Goal: Task Accomplishment & Management: Complete application form

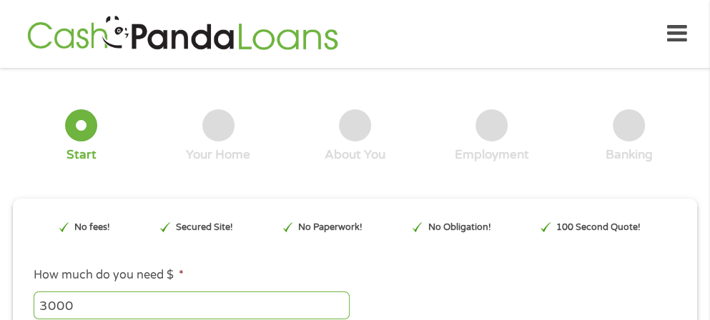
type input "EAIaIQobChMIgrjb0cuQkAMVei3OBx27BQnOEAAYAyAAEgJiVvD_BwE"
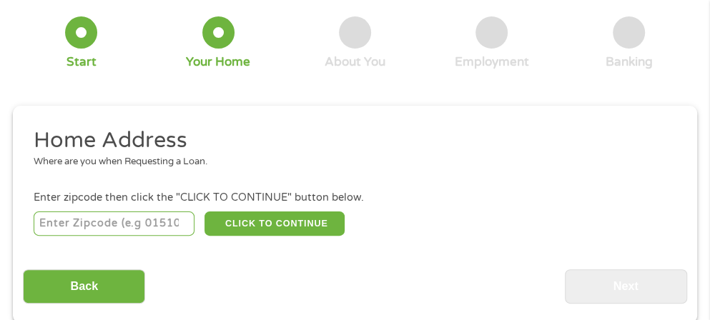
scroll to position [93, 0]
click at [133, 222] on input "number" at bounding box center [114, 224] width 161 height 24
type input "50317"
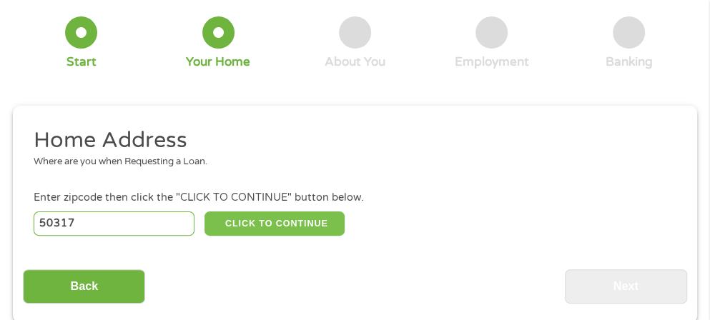
click at [269, 229] on button "CLICK TO CONTINUE" at bounding box center [274, 224] width 140 height 24
type input "50317"
type input "Des Moines"
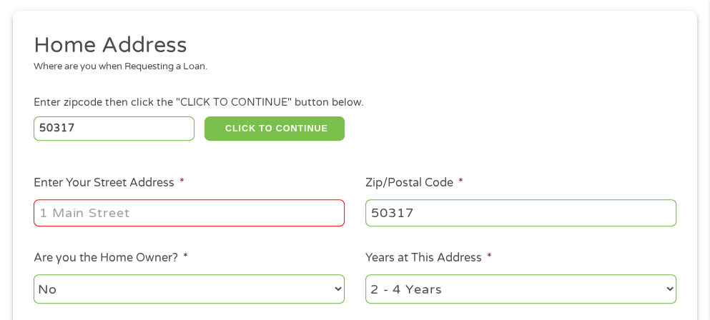
scroll to position [190, 0]
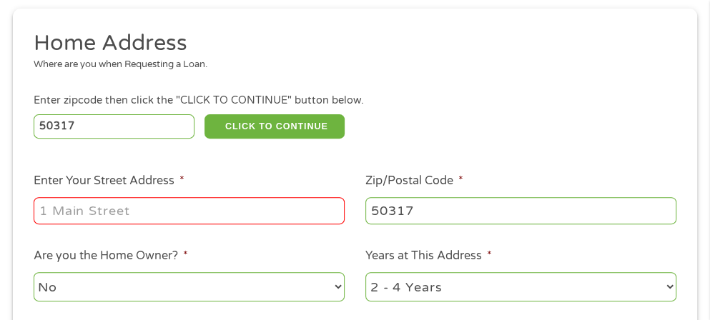
click at [185, 209] on input "Enter Your Street Address *" at bounding box center [189, 210] width 311 height 27
type input "[STREET_ADDRESS]"
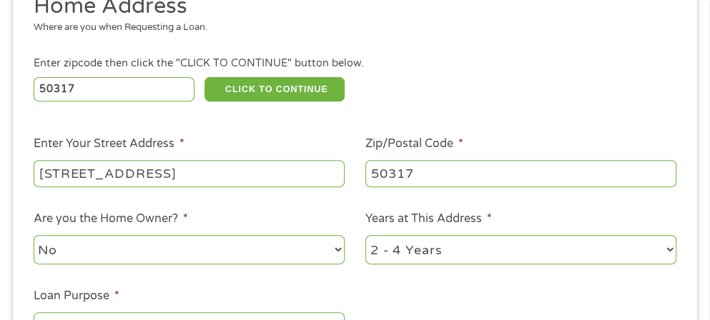
scroll to position [235, 0]
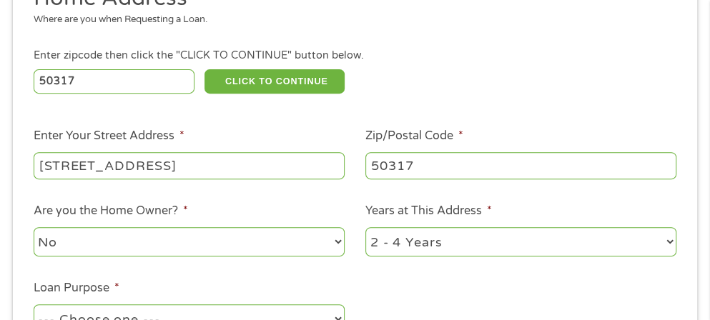
click at [164, 245] on select "No Yes" at bounding box center [189, 241] width 311 height 29
select select "yes"
click at [34, 231] on select "No Yes" at bounding box center [189, 241] width 311 height 29
click at [432, 249] on select "1 Year or less 1 - 2 Years 2 - 4 Years Over 4 Years" at bounding box center [520, 241] width 311 height 29
select select "60months"
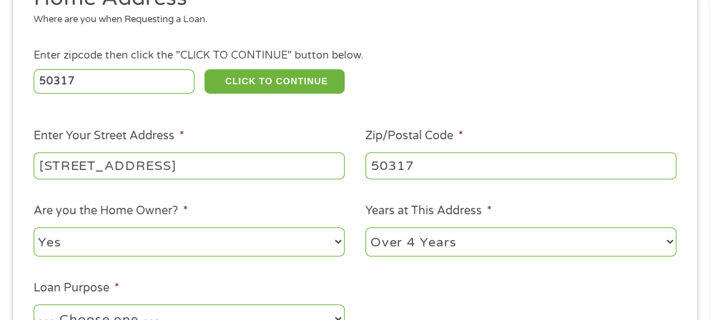
click at [365, 231] on select "1 Year or less 1 - 2 Years 2 - 4 Years Over 4 Years" at bounding box center [520, 241] width 311 height 29
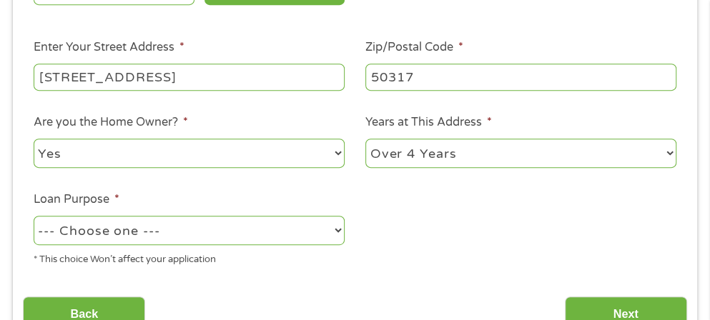
scroll to position [324, 0]
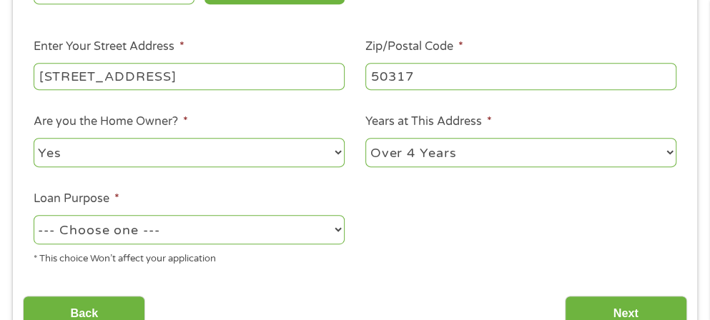
click at [320, 230] on select "--- Choose one --- Pay Bills Debt Consolidation Home Improvement Major Purchase…" at bounding box center [189, 229] width 311 height 29
select select "paybills"
click at [34, 218] on select "--- Choose one --- Pay Bills Debt Consolidation Home Improvement Major Purchase…" at bounding box center [189, 229] width 311 height 29
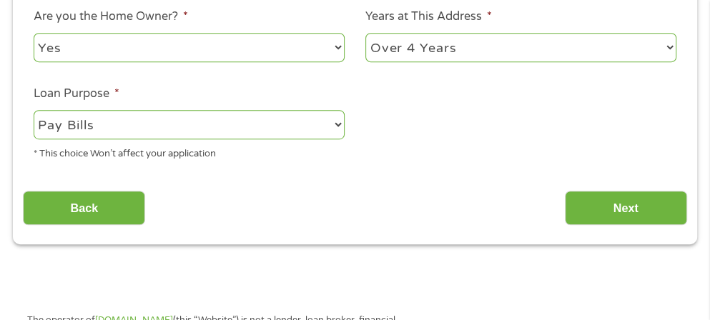
scroll to position [436, 0]
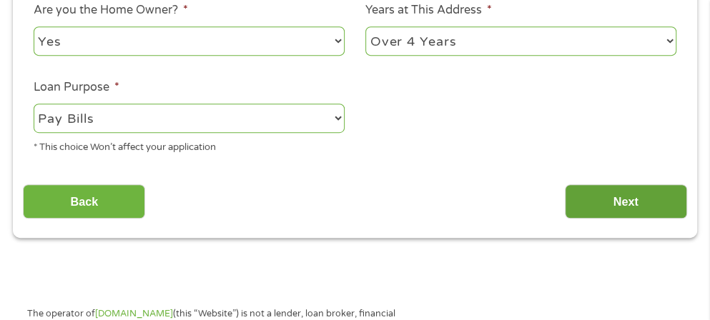
click at [627, 202] on input "Next" at bounding box center [626, 201] width 122 height 35
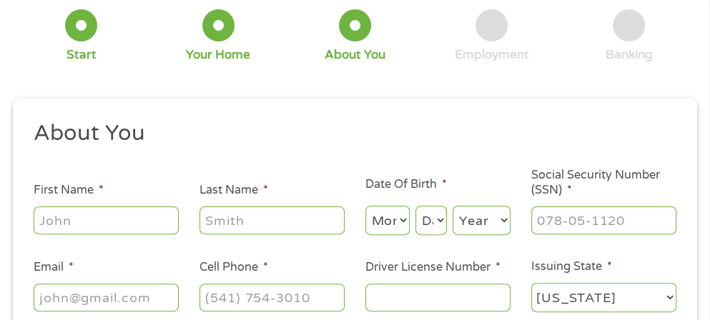
scroll to position [102, 0]
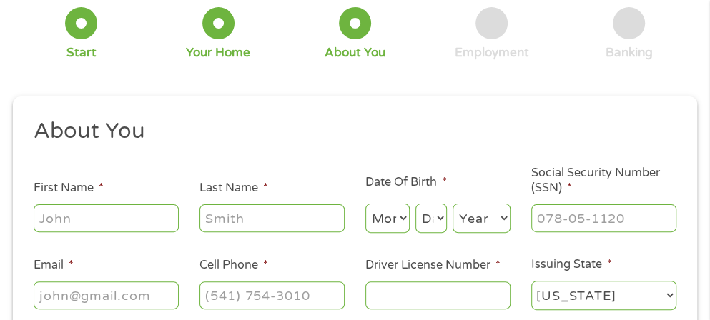
click at [102, 212] on input "First Name *" at bounding box center [106, 217] width 145 height 27
type input "[PERSON_NAME]"
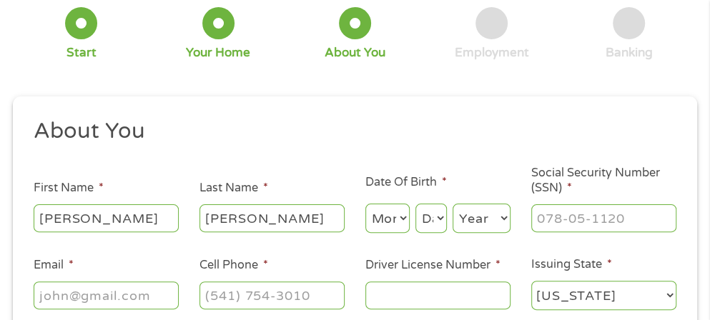
type input "[EMAIL_ADDRESS][DOMAIN_NAME]"
type input "[PHONE_NUMBER]"
click at [406, 219] on select "Month 1 2 3 4 5 6 7 8 9 10 11 12" at bounding box center [387, 218] width 44 height 29
select select "6"
click at [365, 204] on select "Month 1 2 3 4 5 6 7 8 9 10 11 12" at bounding box center [387, 218] width 44 height 29
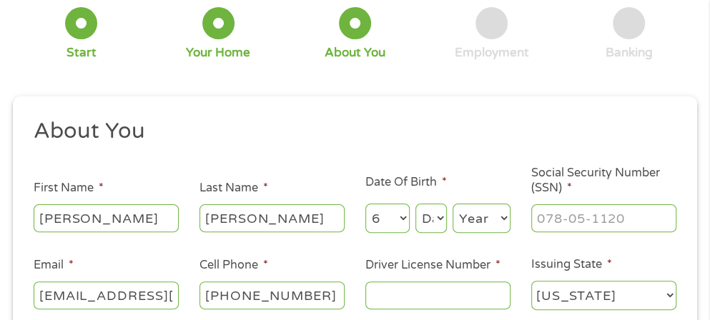
click at [438, 220] on select "Day 1 2 3 4 5 6 7 8 9 10 11 12 13 14 15 16 17 18 19 20 21 22 23 24 25 26 27 28 …" at bounding box center [430, 218] width 31 height 29
select select "10"
click at [415, 204] on select "Day 1 2 3 4 5 6 7 8 9 10 11 12 13 14 15 16 17 18 19 20 21 22 23 24 25 26 27 28 …" at bounding box center [430, 218] width 31 height 29
click at [494, 221] on select "Year [DATE] 2006 2005 2004 2003 2002 2001 2000 1999 1998 1997 1996 1995 1994 19…" at bounding box center [481, 218] width 58 height 29
select select "1964"
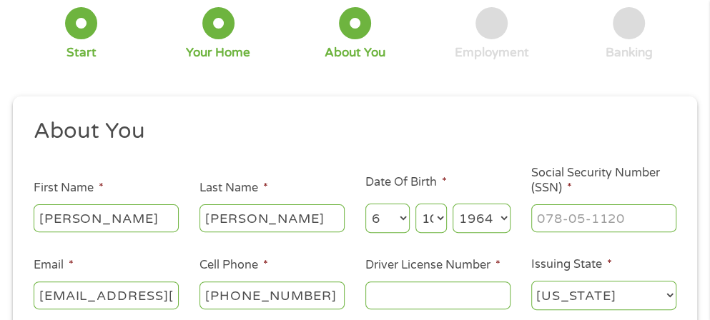
click at [452, 204] on select "Year [DATE] 2006 2005 2004 2003 2002 2001 2000 1999 1998 1997 1996 1995 1994 19…" at bounding box center [481, 218] width 58 height 29
click at [590, 209] on input "___-__-____" at bounding box center [603, 217] width 145 height 27
type input "478-86-1112"
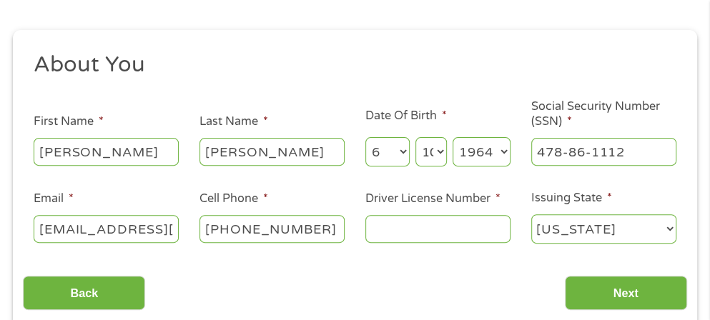
scroll to position [174, 0]
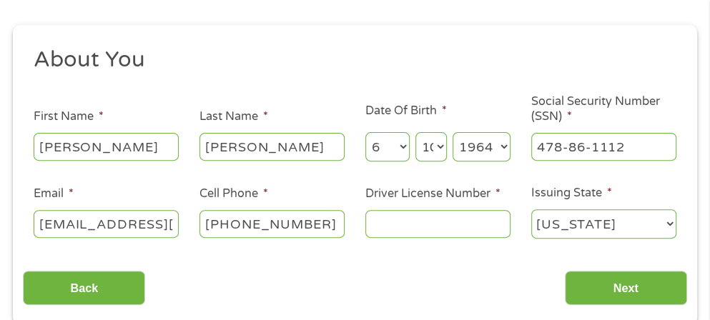
click at [457, 219] on input "Driver License Number *" at bounding box center [437, 223] width 145 height 27
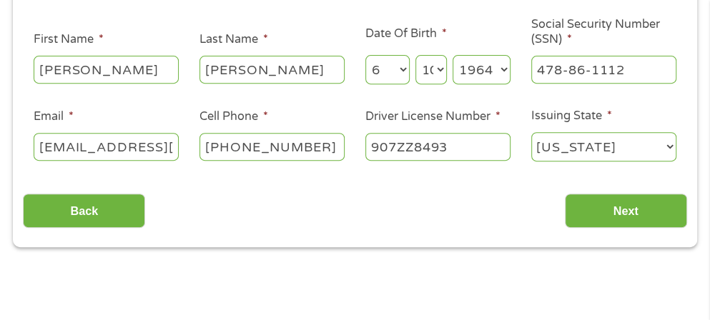
scroll to position [257, 0]
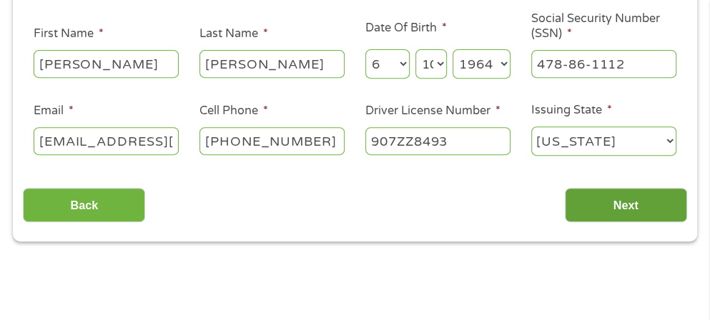
type input "907ZZ8493"
click at [627, 202] on input "Next" at bounding box center [626, 205] width 122 height 35
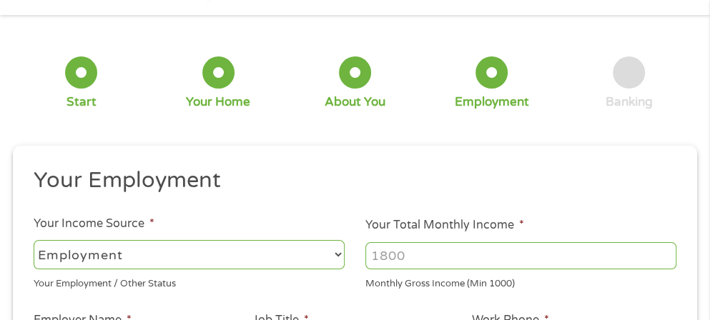
scroll to position [92, 0]
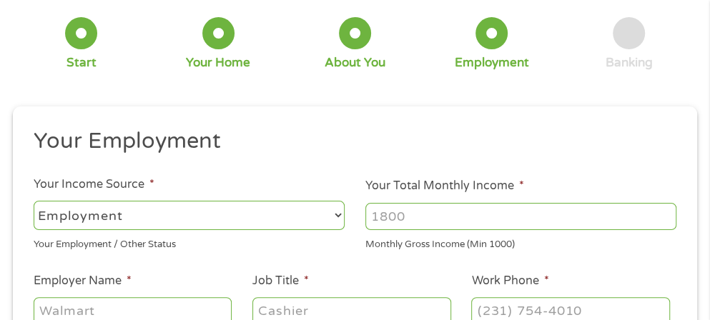
click at [313, 215] on select "--- Choose one --- Employment [DEMOGRAPHIC_DATA] Benefits" at bounding box center [189, 215] width 311 height 29
click at [34, 201] on select "--- Choose one --- Employment [DEMOGRAPHIC_DATA] Benefits" at bounding box center [189, 215] width 311 height 29
click at [404, 212] on input "Your Total Monthly Income *" at bounding box center [520, 216] width 311 height 27
click at [662, 214] on input "1673" at bounding box center [520, 216] width 311 height 27
type input "1672"
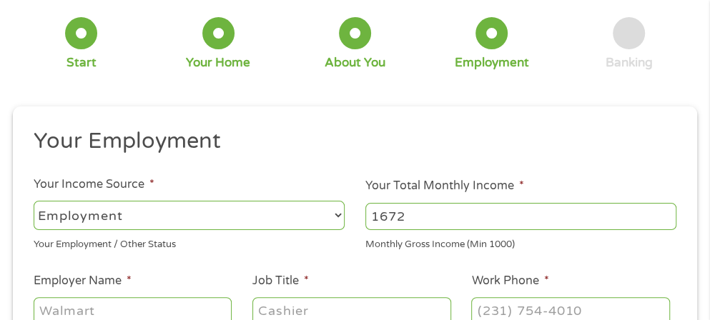
click at [668, 220] on input "1672" at bounding box center [520, 216] width 311 height 27
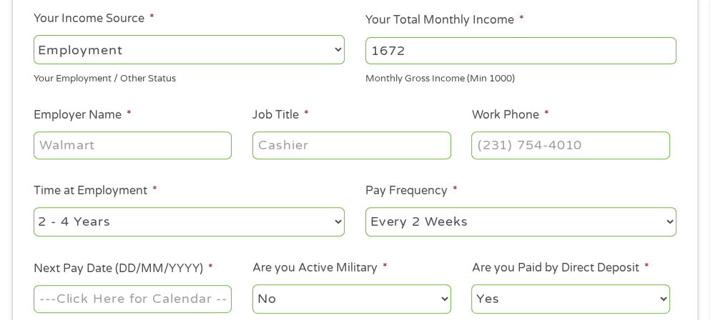
scroll to position [257, 0]
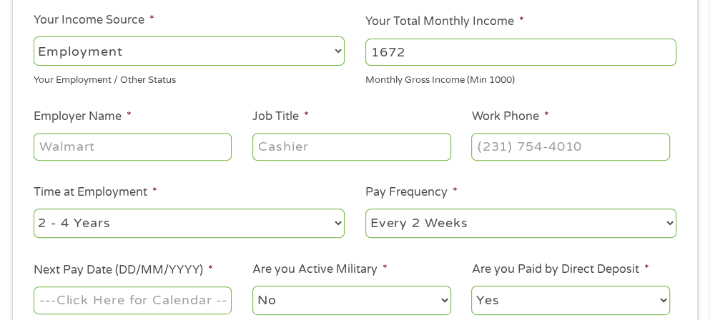
click at [104, 142] on input "Employer Name *" at bounding box center [133, 146] width 199 height 27
type input "DAV Thrift Store"
click at [329, 138] on input "Job Title *" at bounding box center [351, 146] width 199 height 27
type input "Cashier"
click at [544, 146] on input "(___) ___-____" at bounding box center [570, 146] width 199 height 27
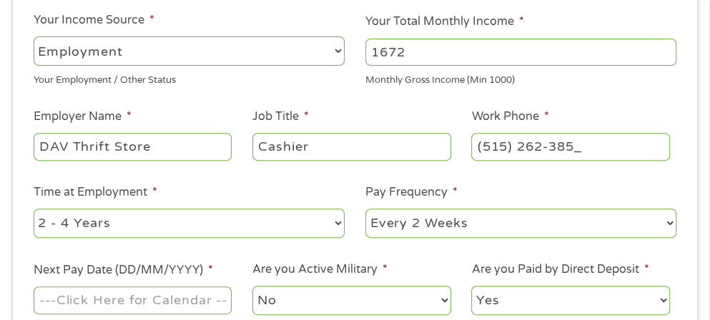
type input "[PHONE_NUMBER]"
click at [337, 227] on select "--- Choose one --- 1 Year or less 1 - 2 Years 2 - 4 Years Over 4 Years" at bounding box center [189, 223] width 311 height 29
select select "12months"
click at [34, 210] on select "--- Choose one --- 1 Year or less 1 - 2 Years 2 - 4 Years Over 4 Years" at bounding box center [189, 223] width 311 height 29
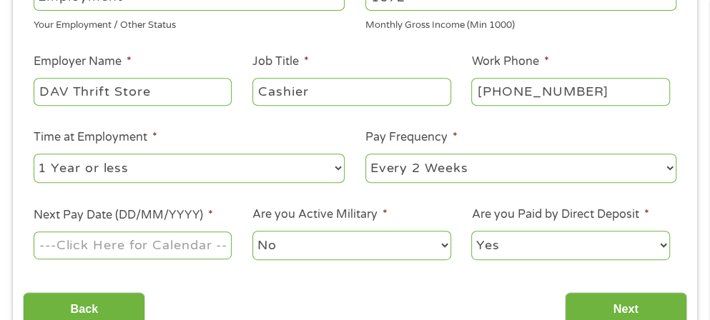
scroll to position [312, 0]
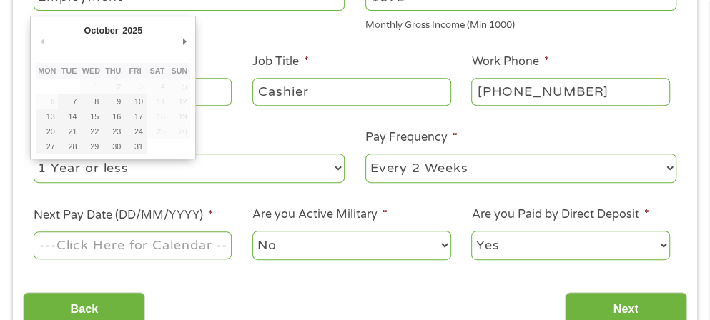
click at [192, 244] on input "Next Pay Date (DD/MM/YYYY) *" at bounding box center [133, 245] width 199 height 27
type input "[DATE]"
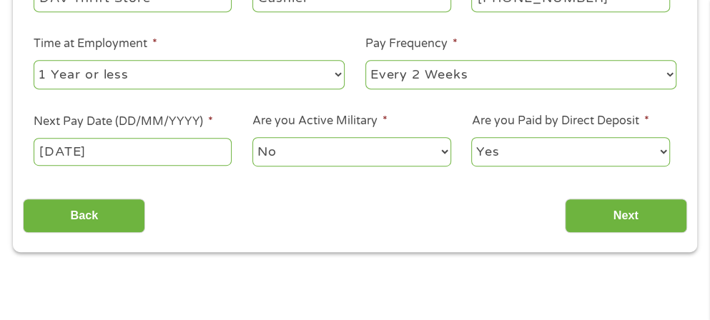
scroll to position [406, 0]
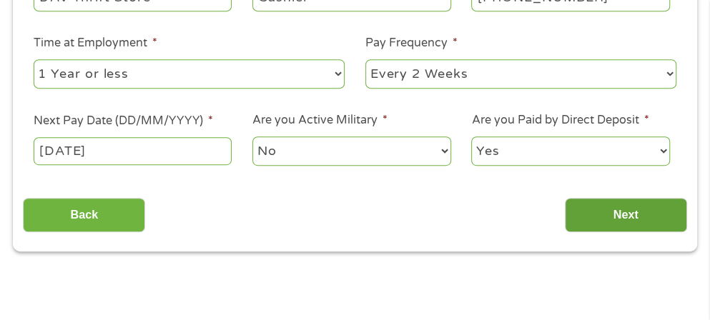
click at [625, 214] on input "Next" at bounding box center [626, 215] width 122 height 35
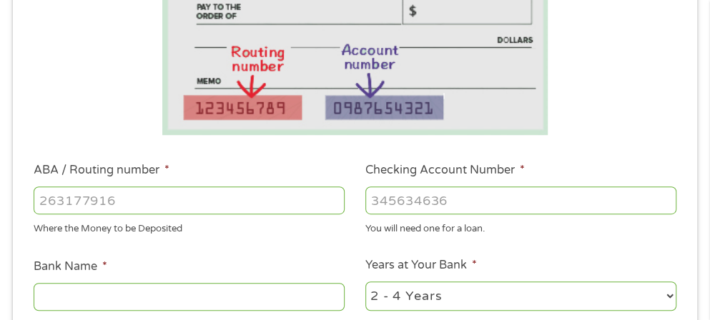
scroll to position [313, 0]
click at [264, 195] on input "ABA / Routing number *" at bounding box center [189, 199] width 311 height 27
type input "073910114"
type input "COMMUNITY STATE BANK"
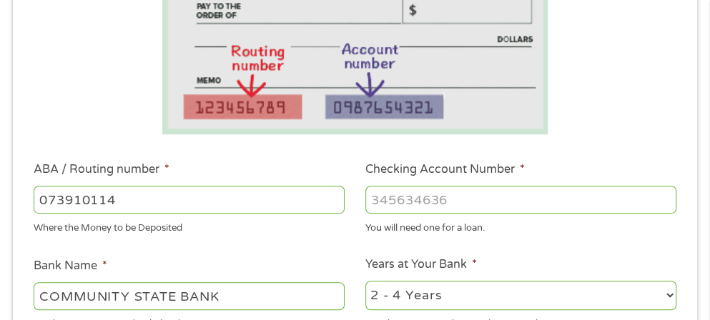
type input "073910114"
click at [469, 204] on input "Checking Account Number *" at bounding box center [520, 199] width 311 height 27
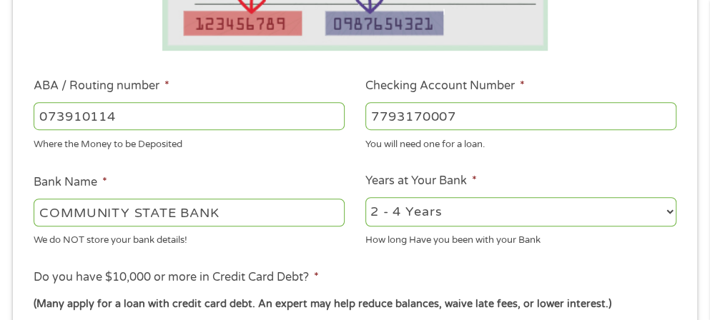
scroll to position [399, 0]
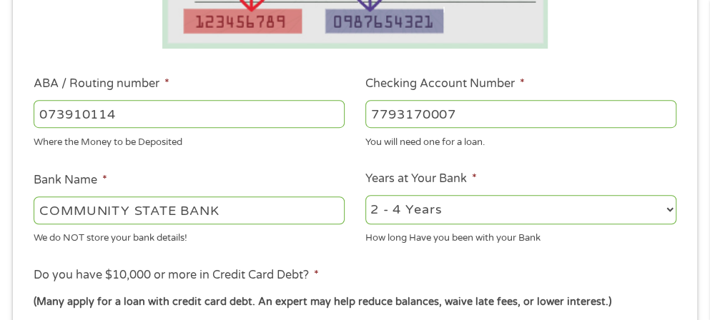
type input "7793170007"
click at [490, 209] on select "2 - 4 Years 6 - 12 Months 1 - 2 Years Over 4 Years" at bounding box center [520, 209] width 311 height 29
click at [365, 198] on select "2 - 4 Years 6 - 12 Months 1 - 2 Years Over 4 Years" at bounding box center [520, 209] width 311 height 29
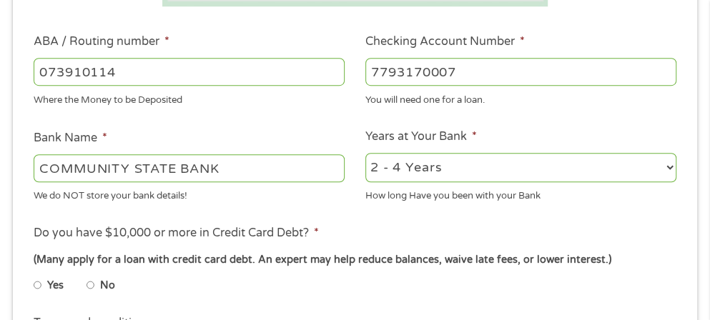
scroll to position [450, 0]
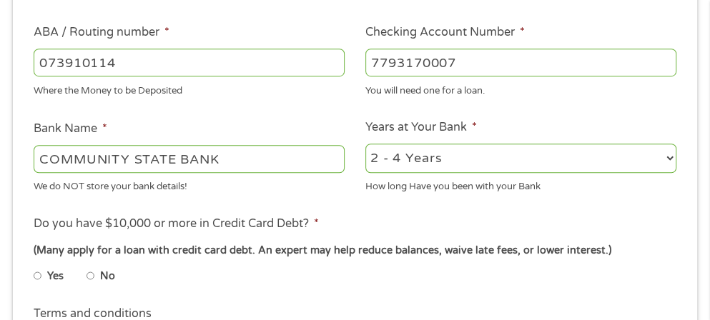
click at [92, 278] on input "No" at bounding box center [90, 275] width 9 height 23
radio input "true"
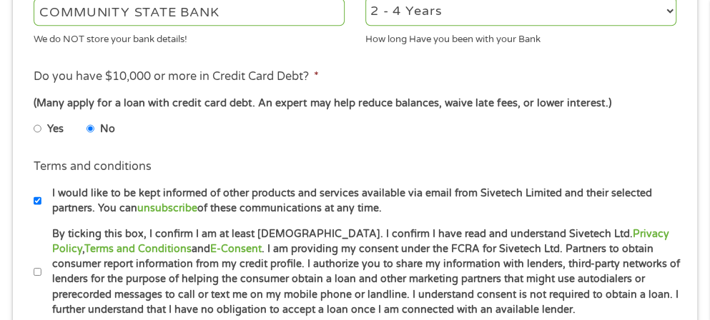
scroll to position [619, 0]
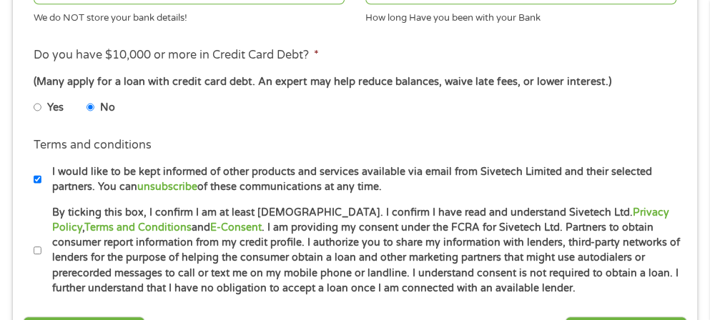
click at [39, 254] on input "By ticking this box, I confirm I am at least [DEMOGRAPHIC_DATA]. I confirm I ha…" at bounding box center [38, 250] width 9 height 23
checkbox input "true"
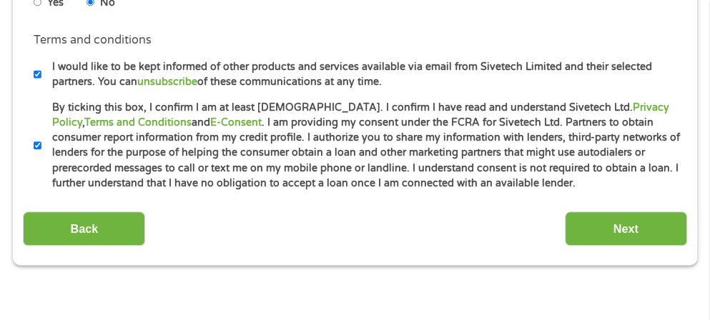
scroll to position [723, 0]
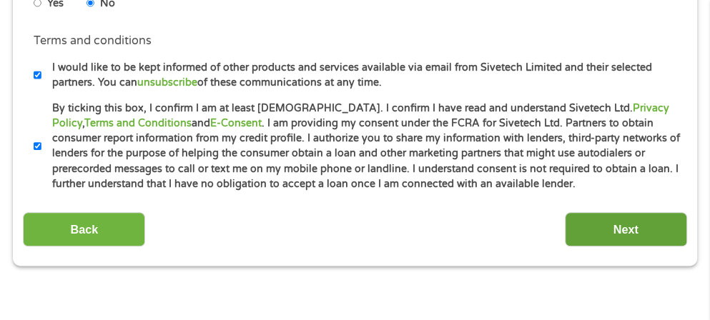
click at [625, 231] on input "Next" at bounding box center [626, 229] width 122 height 35
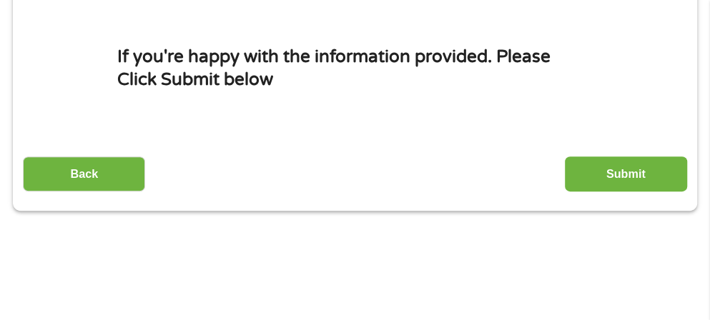
scroll to position [217, 0]
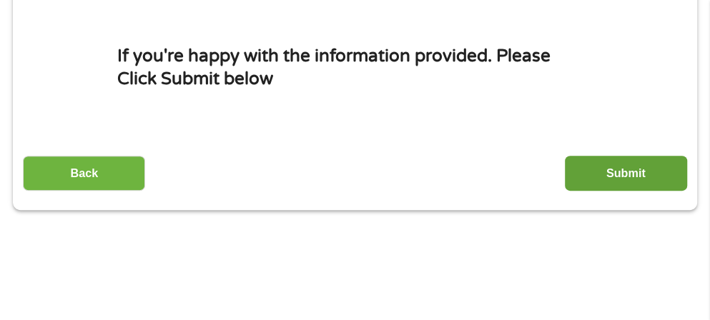
click at [621, 174] on input "Submit" at bounding box center [626, 173] width 122 height 35
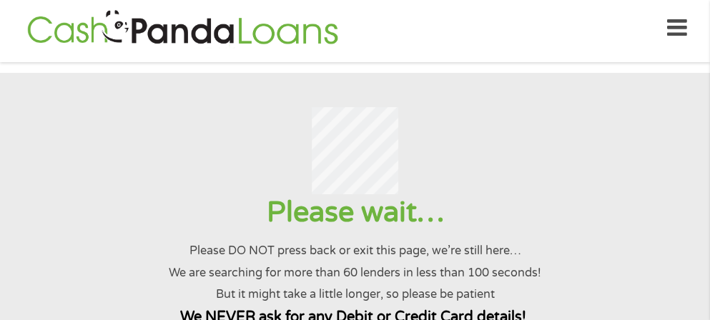
scroll to position [0, 0]
